Goal: Task Accomplishment & Management: Manage account settings

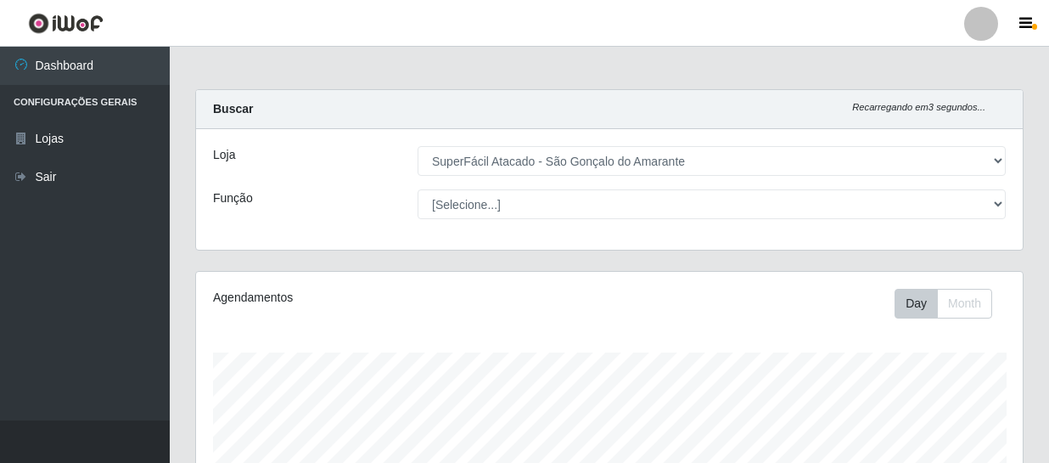
select select "408"
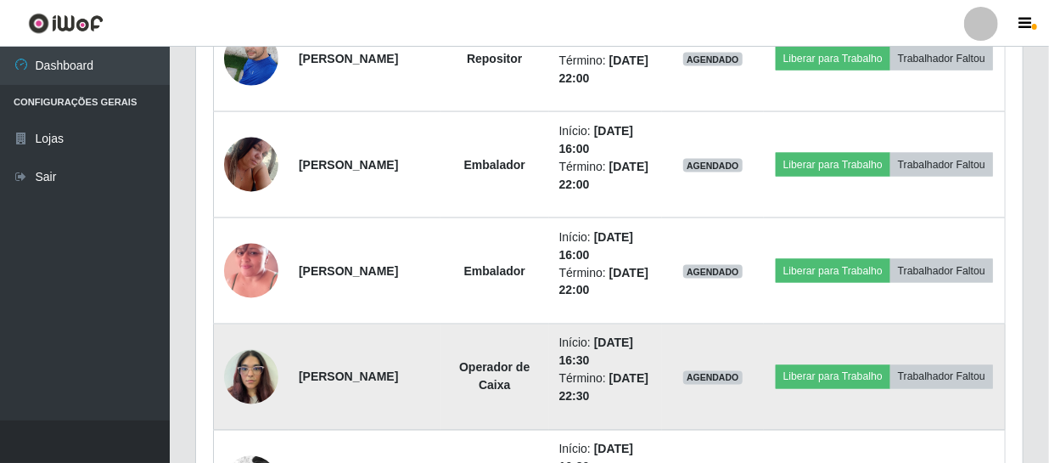
scroll to position [1056, 0]
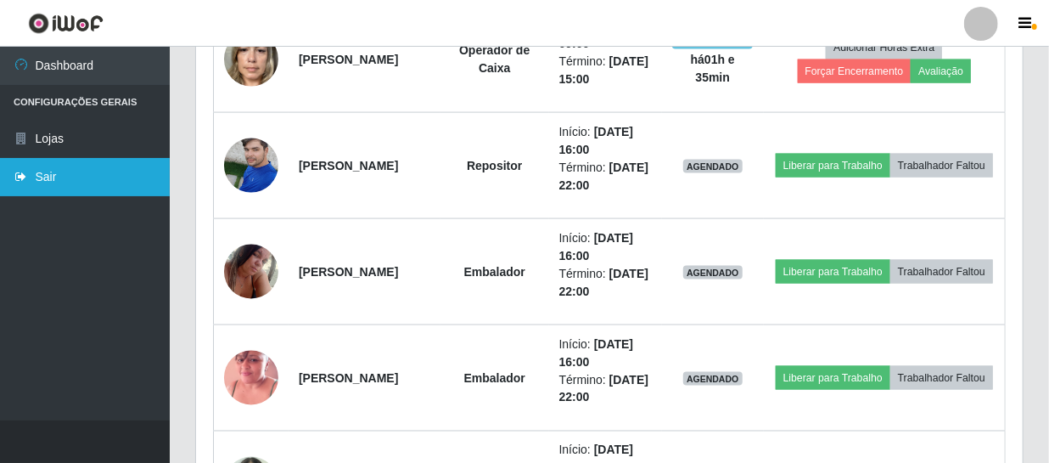
click at [73, 176] on link "Sair" at bounding box center [85, 177] width 170 height 38
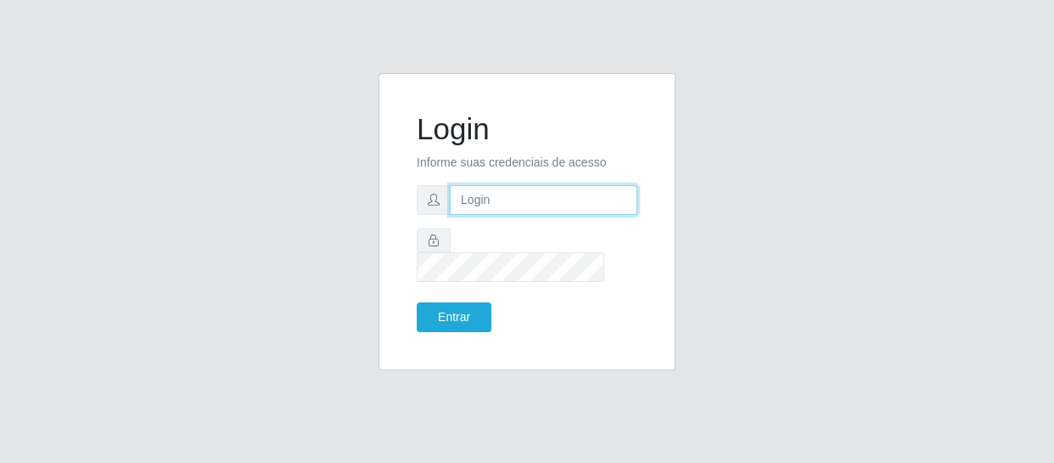
click at [548, 207] on input "text" at bounding box center [544, 200] width 188 height 30
type input "chris.brito6@gmail.com"
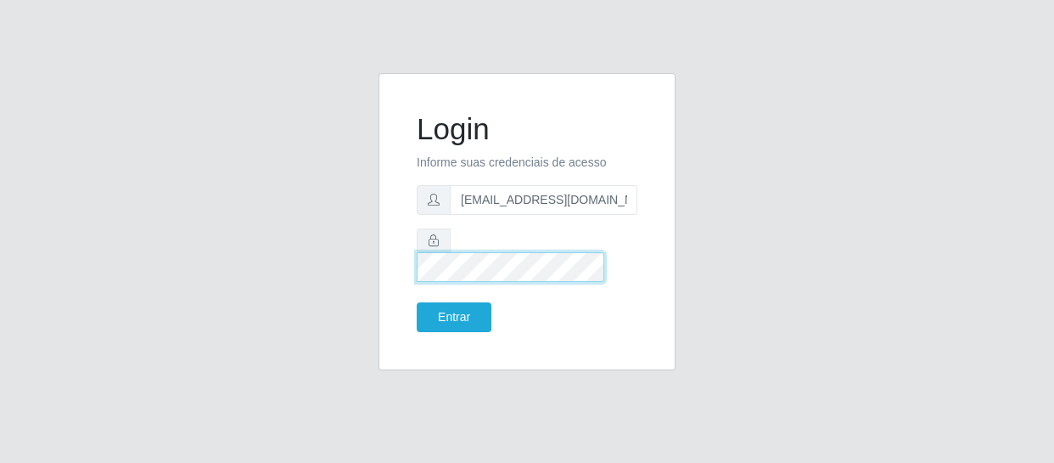
click at [417, 302] on button "Entrar" at bounding box center [454, 317] width 75 height 30
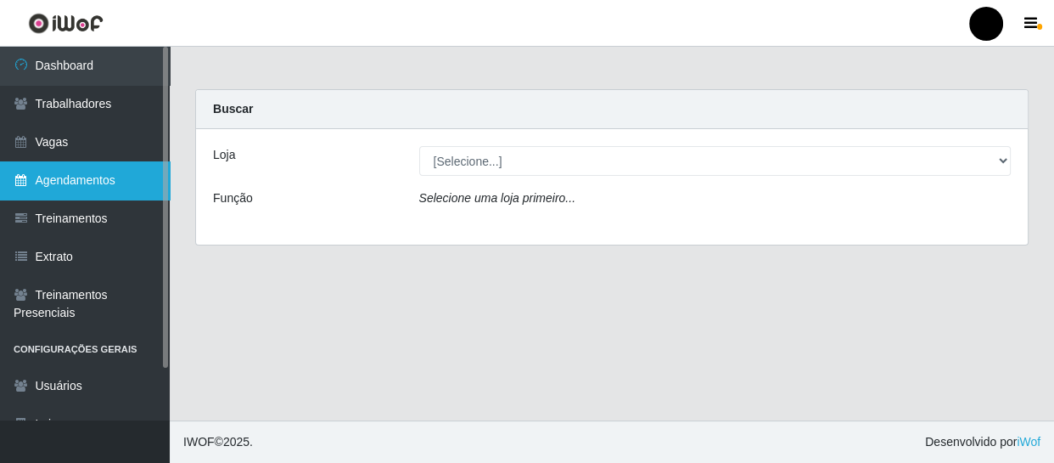
click at [73, 175] on link "Agendamentos" at bounding box center [85, 180] width 170 height 38
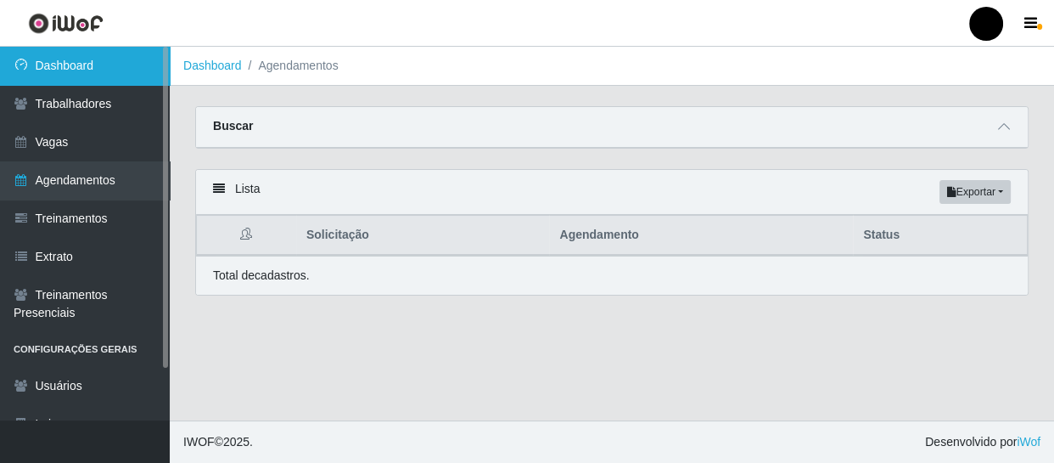
click at [92, 69] on link "Dashboard" at bounding box center [85, 66] width 170 height 38
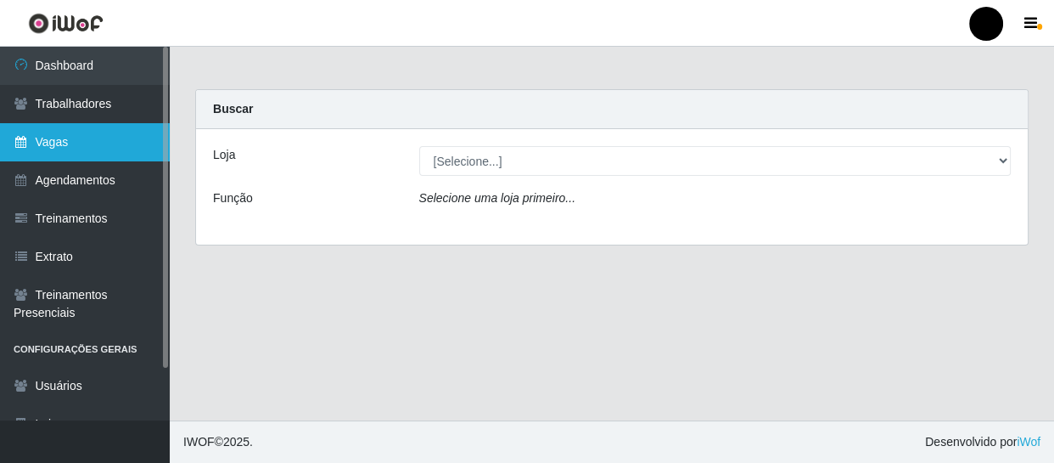
click at [33, 142] on link "Vagas" at bounding box center [85, 142] width 170 height 38
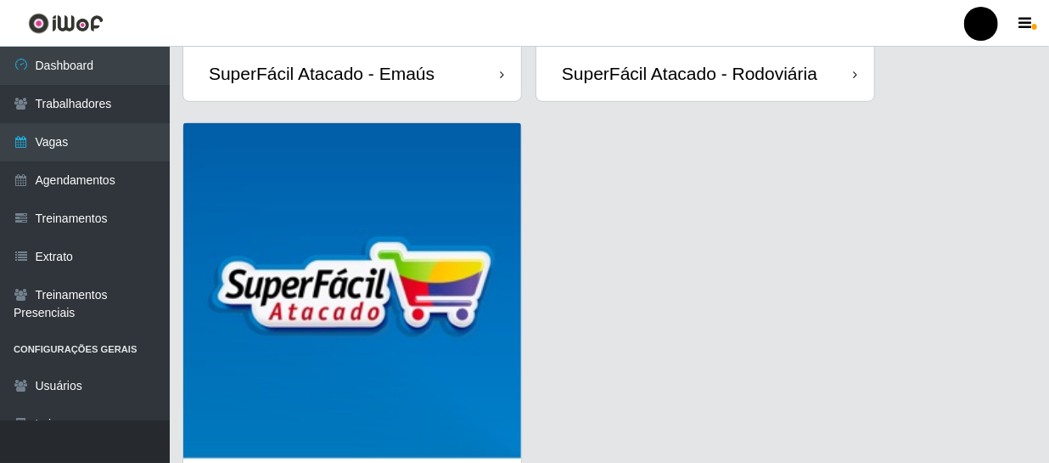
scroll to position [537, 0]
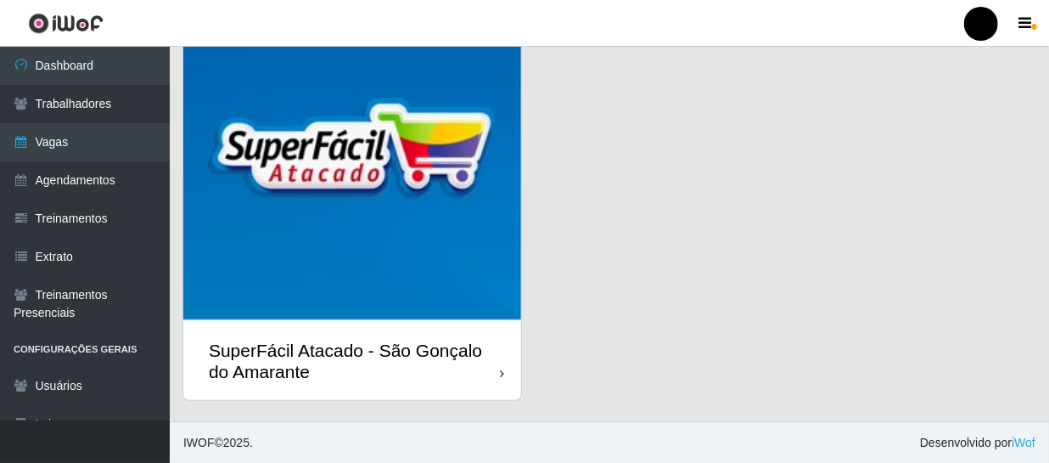
click at [302, 366] on div "SuperFácil Atacado - São Gonçalo do Amarante" at bounding box center [354, 361] width 291 height 42
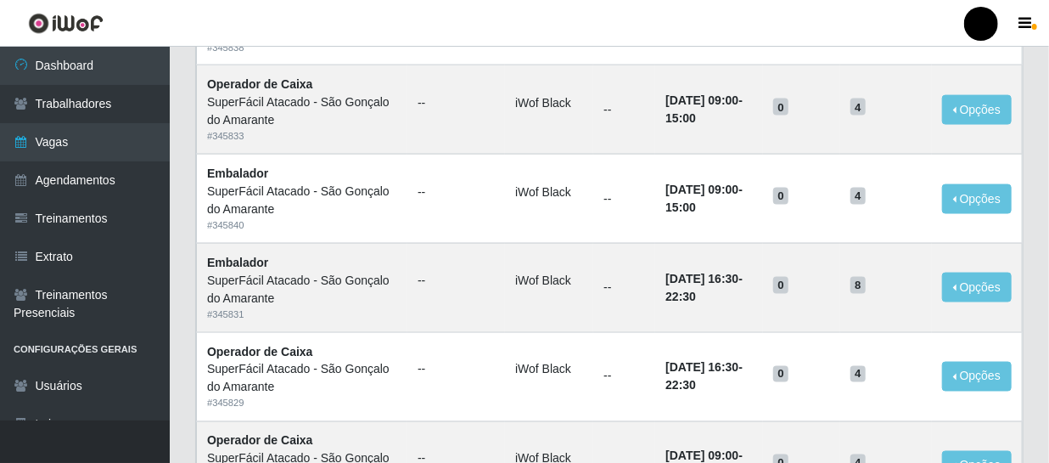
scroll to position [1241, 0]
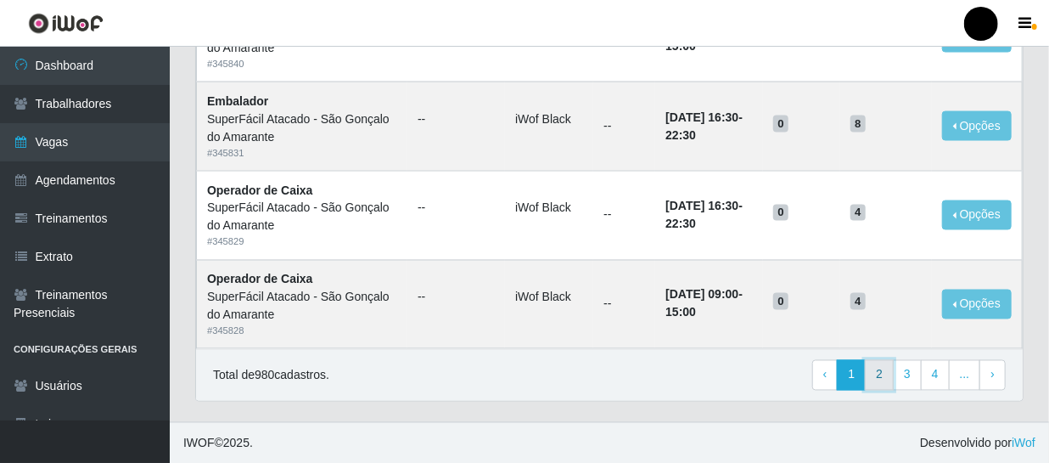
click at [882, 376] on link "2" at bounding box center [879, 375] width 29 height 31
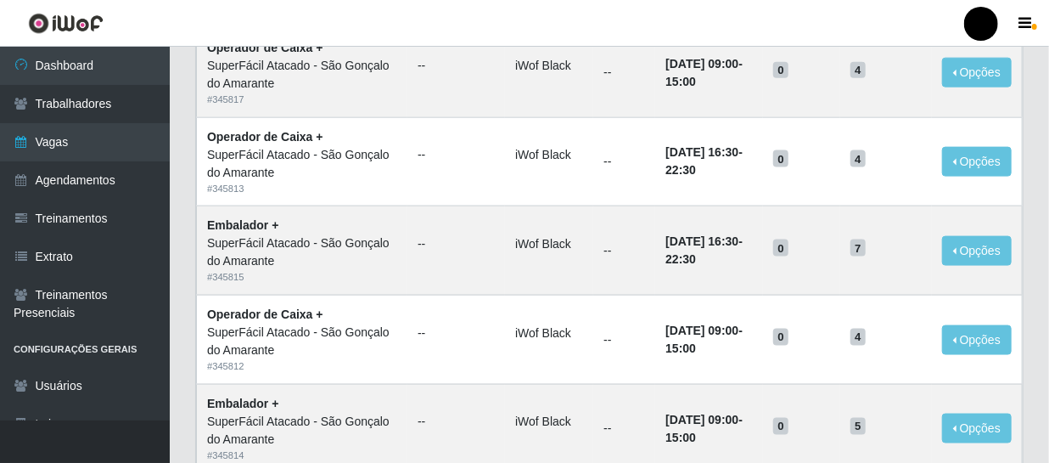
scroll to position [1234, 0]
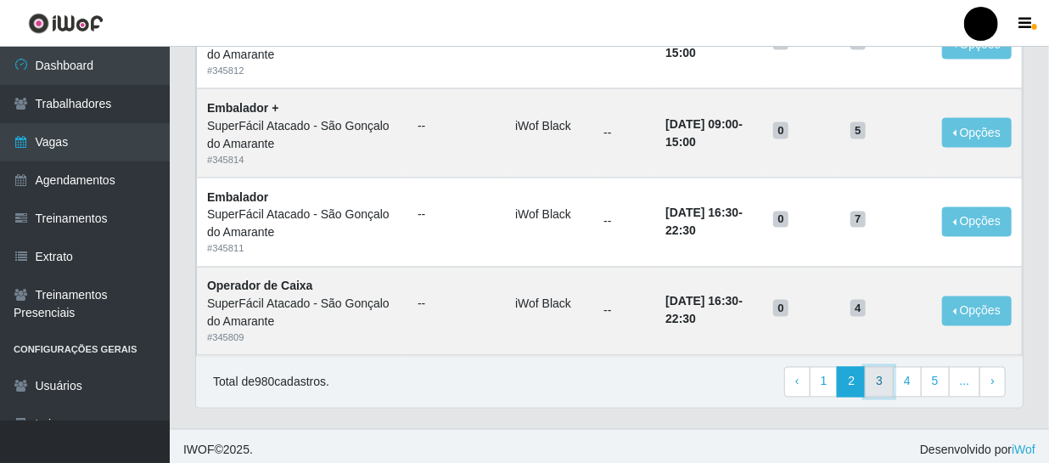
click at [891, 388] on link "3" at bounding box center [879, 382] width 29 height 31
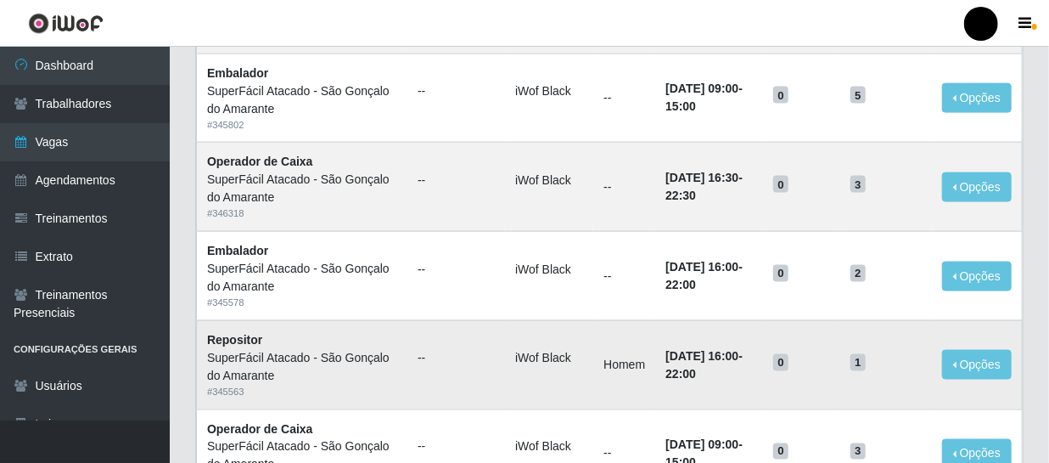
scroll to position [1241, 0]
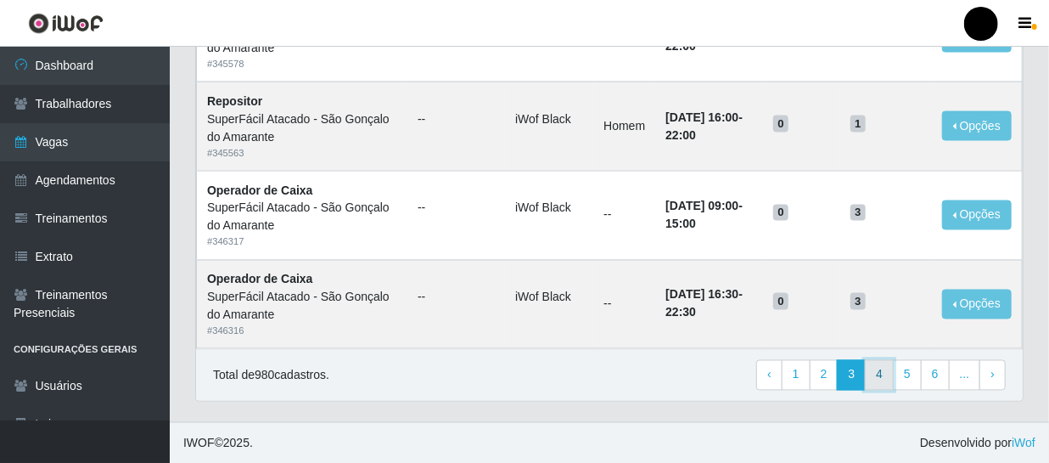
click at [887, 373] on link "4" at bounding box center [879, 375] width 29 height 31
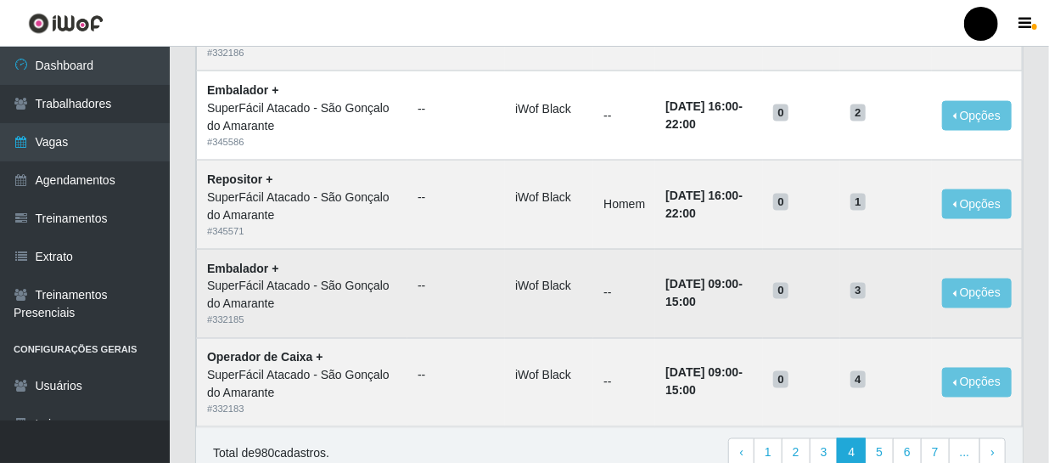
scroll to position [1241, 0]
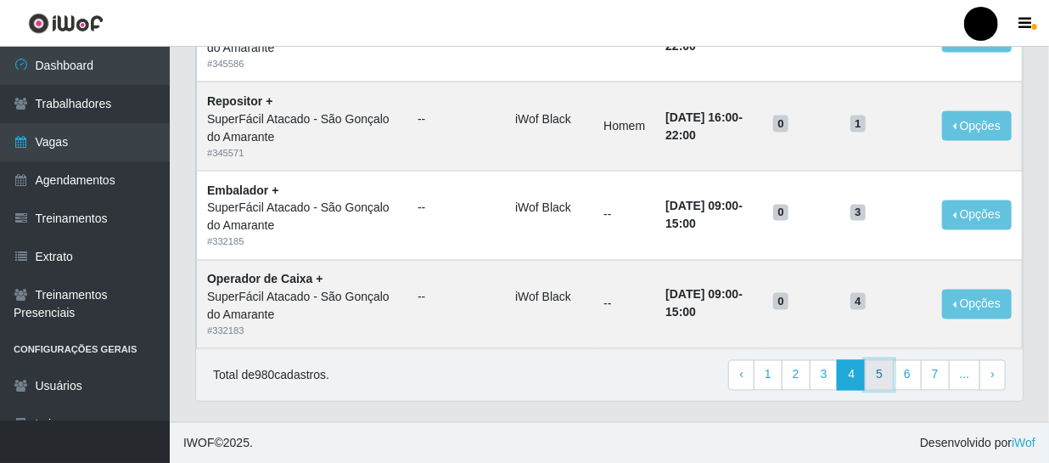
click at [877, 369] on link "5" at bounding box center [879, 375] width 29 height 31
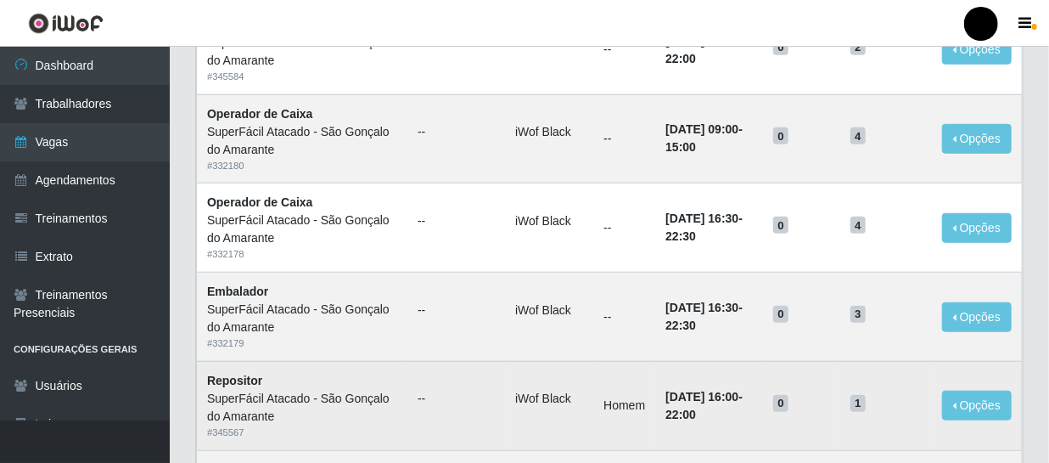
scroll to position [540, 0]
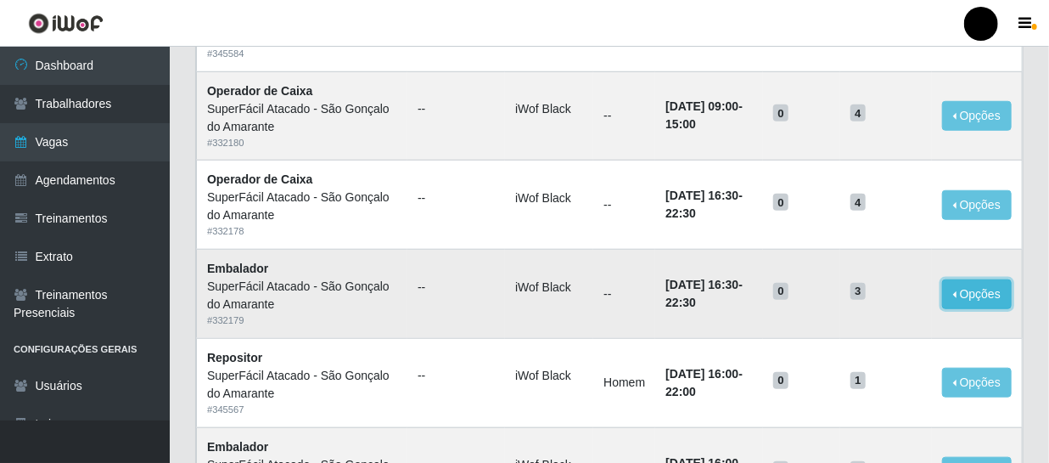
click at [958, 295] on button "Opções" at bounding box center [977, 294] width 70 height 30
click at [907, 297] on button "Editar" at bounding box center [873, 297] width 134 height 35
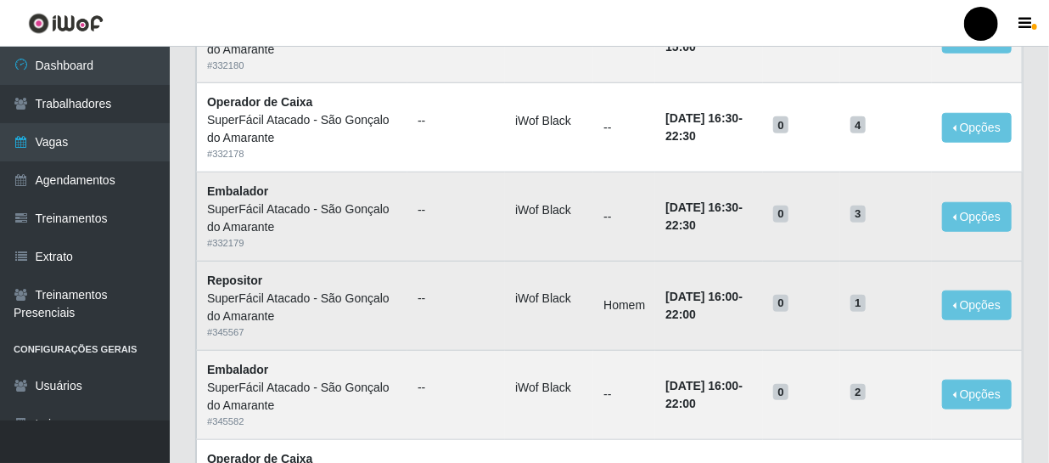
scroll to position [694, 0]
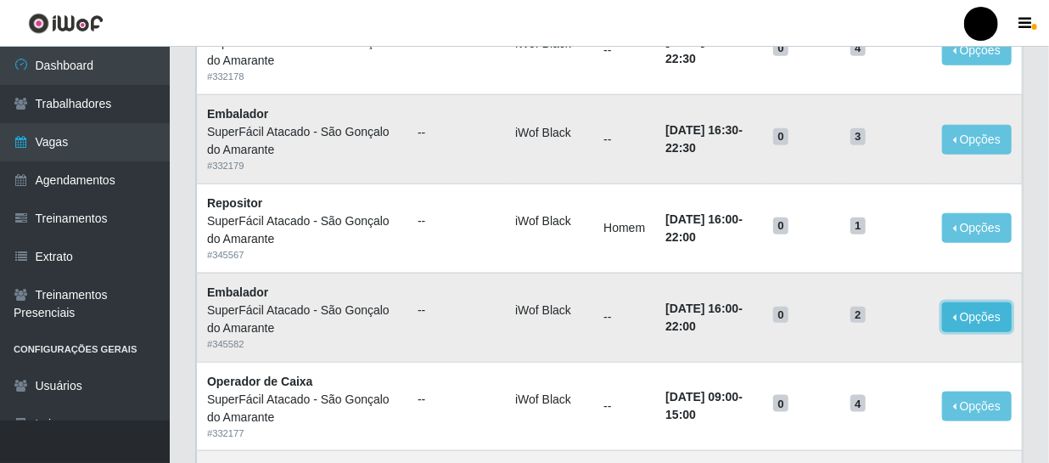
click at [954, 316] on button "Opções" at bounding box center [977, 317] width 70 height 30
click at [858, 317] on link "Editar" at bounding box center [847, 320] width 48 height 14
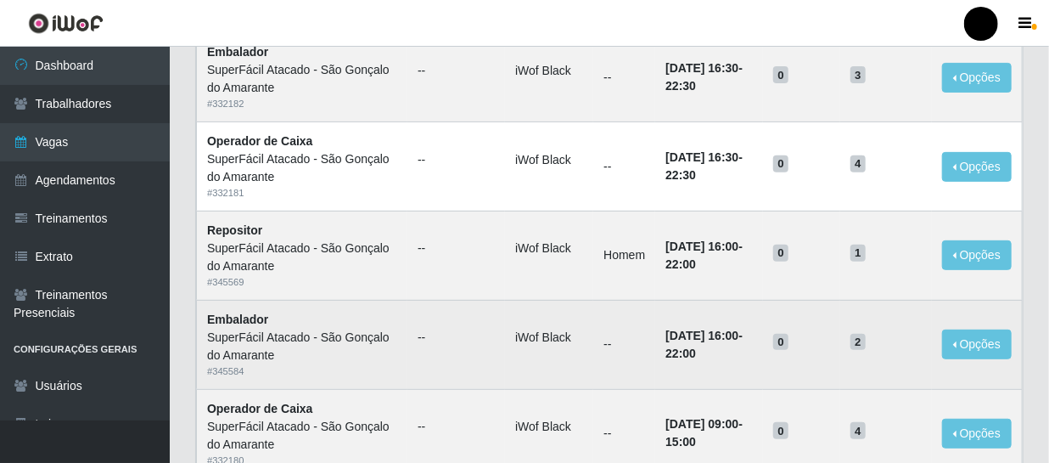
scroll to position [231, 0]
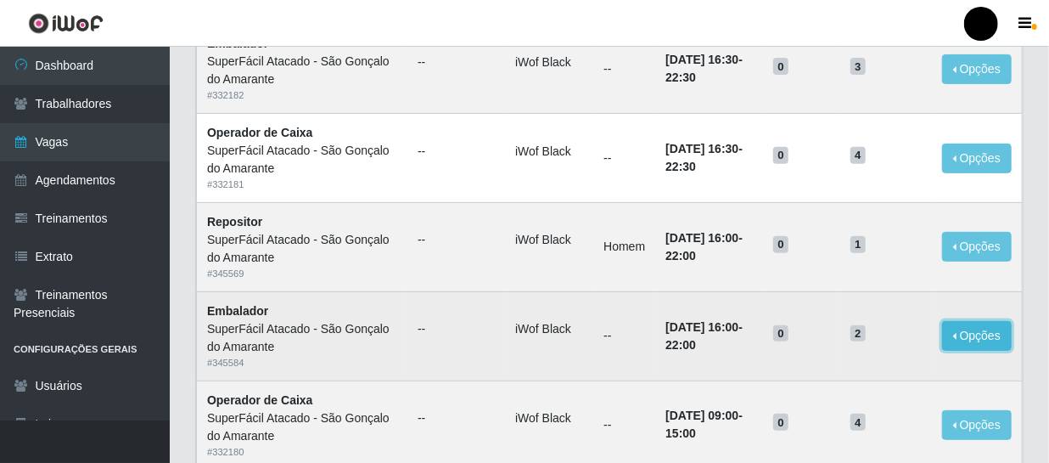
click at [985, 334] on button "Opções" at bounding box center [977, 336] width 70 height 30
click at [929, 341] on button "Editar" at bounding box center [873, 339] width 134 height 35
click at [862, 335] on span "2" at bounding box center [858, 333] width 15 height 17
click at [306, 334] on div "SuperFácil Atacado - São Gonçalo do Amarante" at bounding box center [302, 338] width 190 height 36
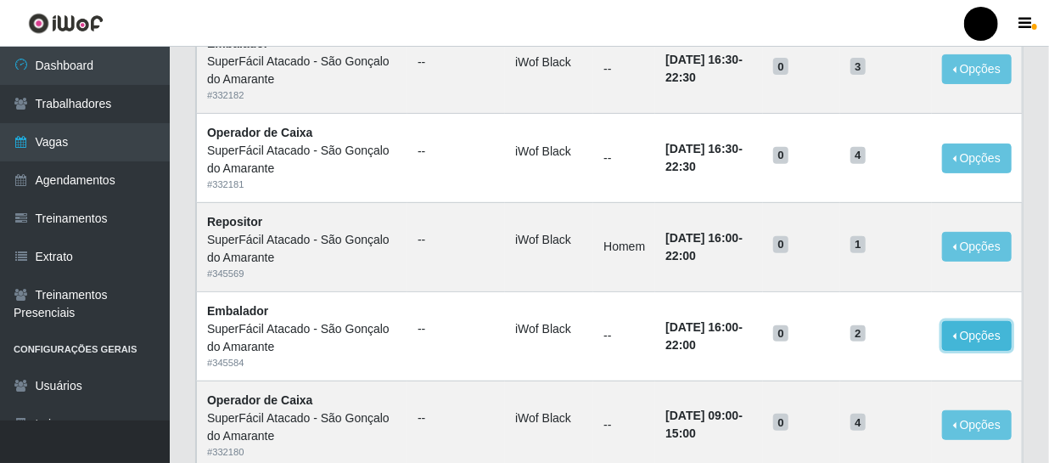
click at [1009, 331] on button "Opções" at bounding box center [977, 336] width 70 height 30
click at [856, 344] on link "Editar" at bounding box center [847, 339] width 48 height 14
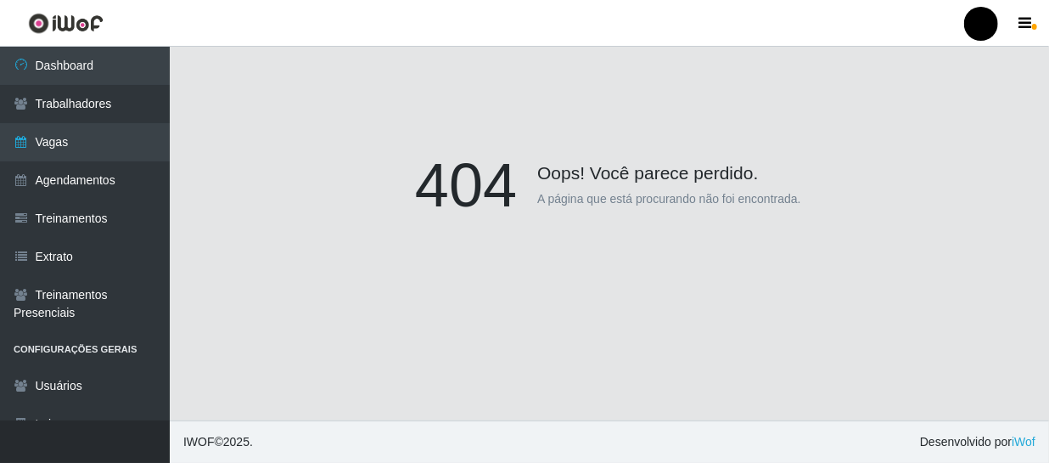
scroll to position [148, 0]
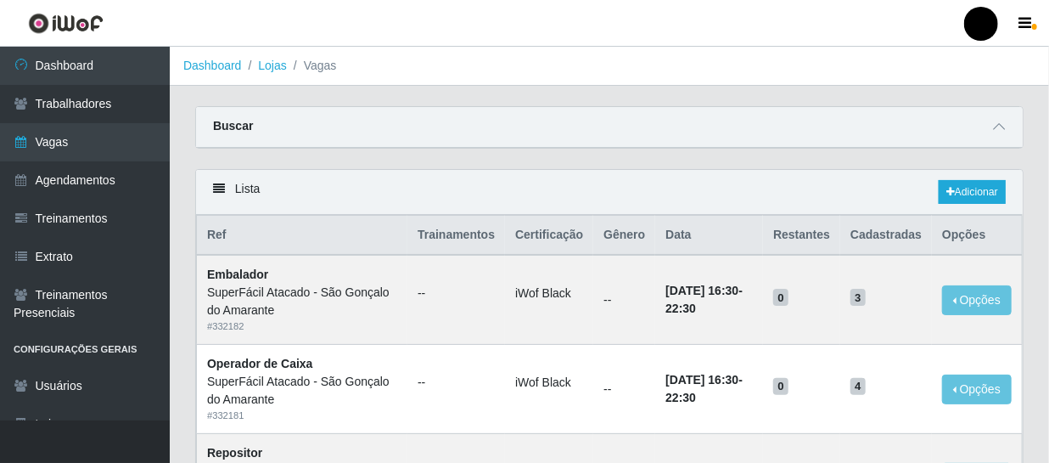
click at [315, 67] on li "Vagas" at bounding box center [312, 66] width 50 height 18
click at [271, 68] on link "Lojas" at bounding box center [272, 66] width 28 height 14
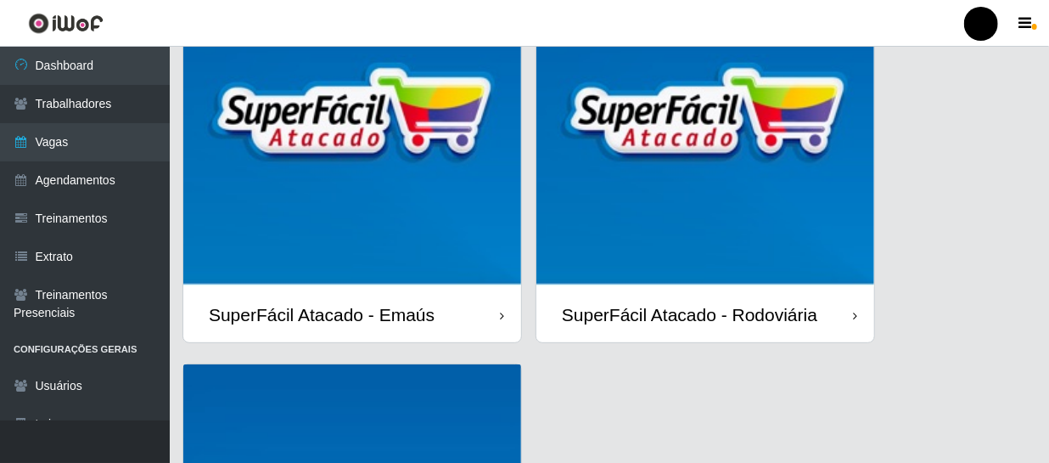
scroll to position [537, 0]
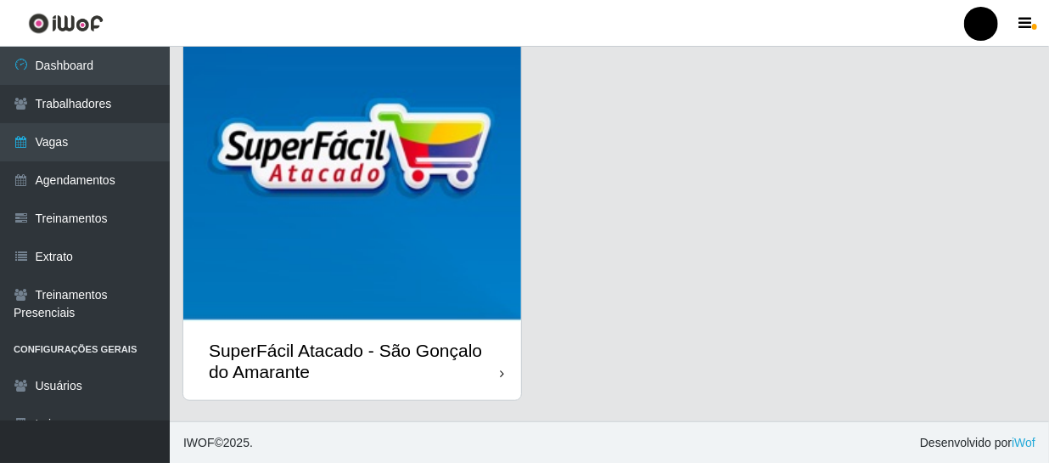
click at [508, 358] on div "SuperFácil Atacado - São Gonçalo do Amarante" at bounding box center [352, 361] width 338 height 76
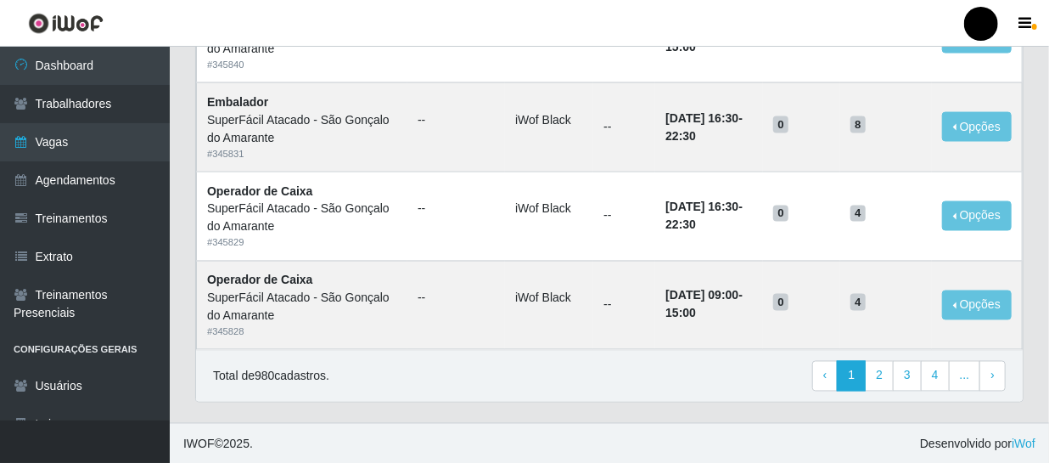
scroll to position [1241, 0]
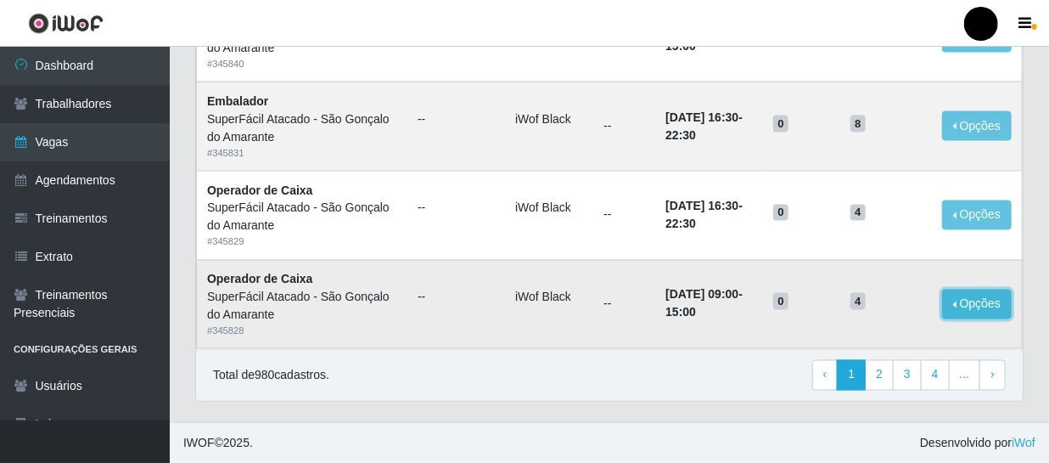
click at [954, 306] on button "Opções" at bounding box center [977, 304] width 70 height 30
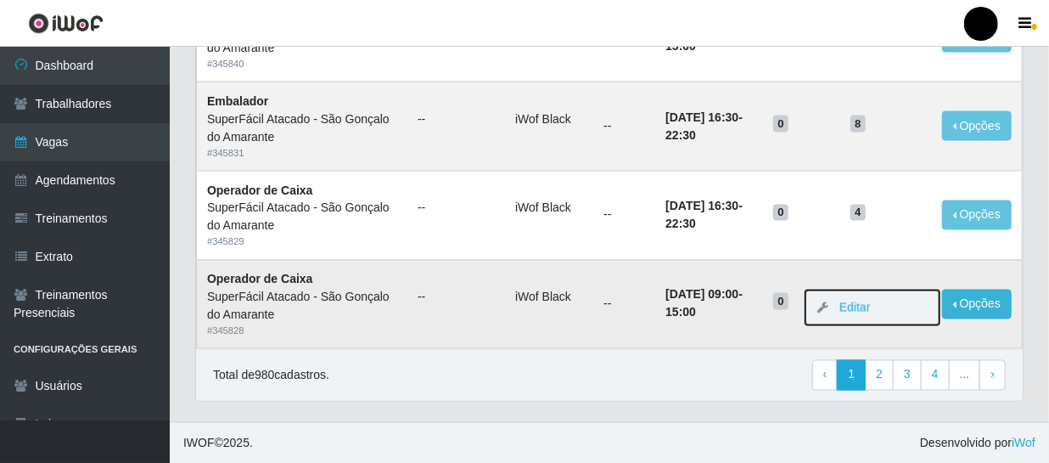
click at [868, 314] on button "Editar" at bounding box center [873, 307] width 134 height 35
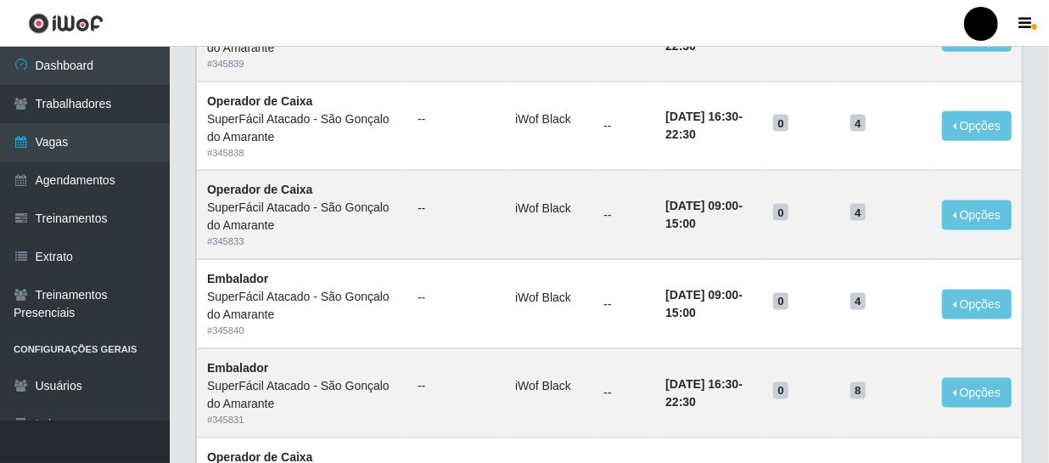
scroll to position [933, 0]
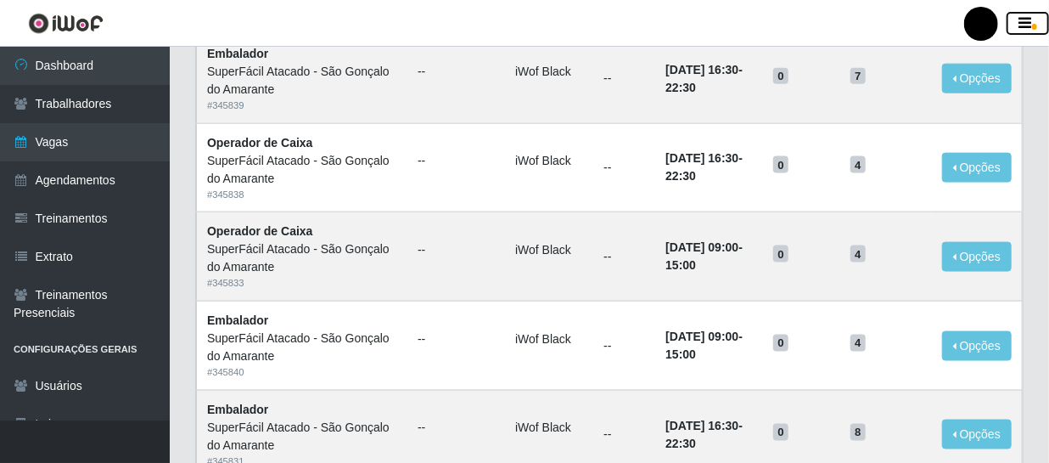
click at [1025, 24] on icon "button" at bounding box center [1025, 23] width 13 height 15
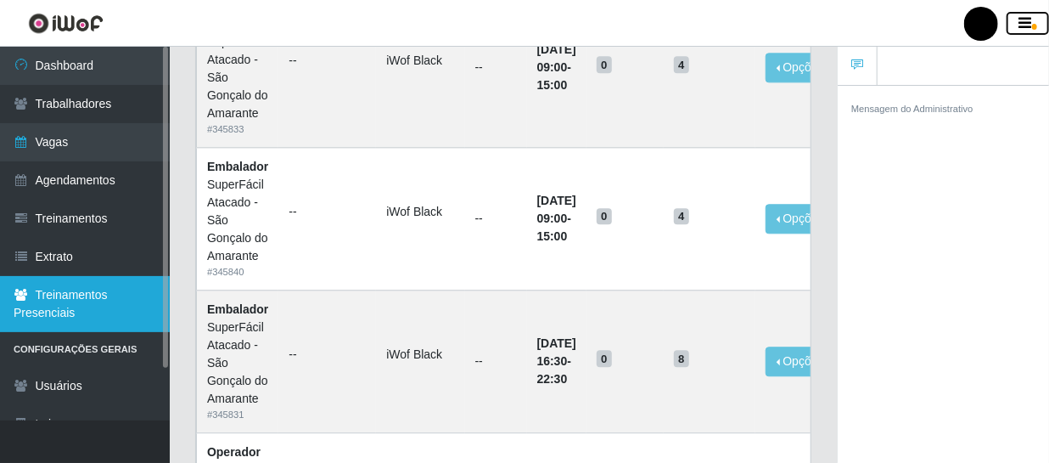
scroll to position [60, 0]
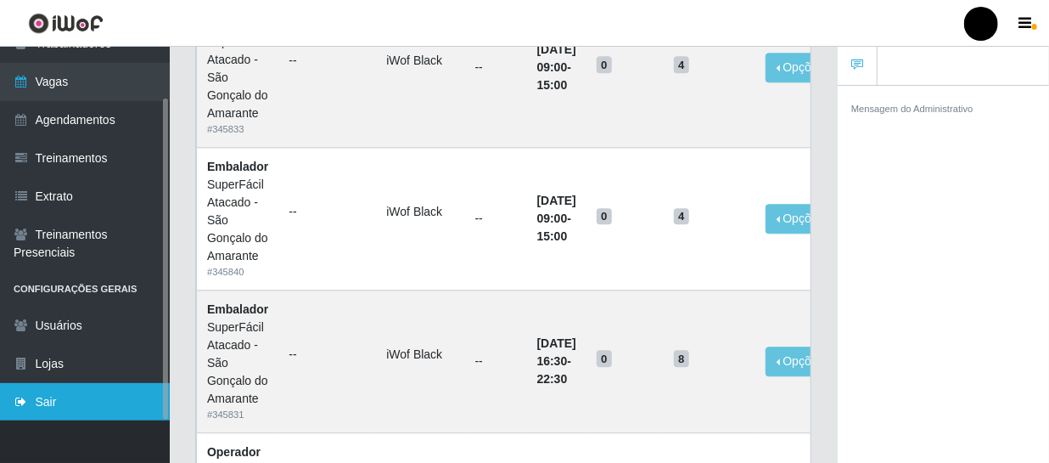
click at [41, 385] on link "Sair" at bounding box center [85, 402] width 170 height 38
